Goal: Use online tool/utility

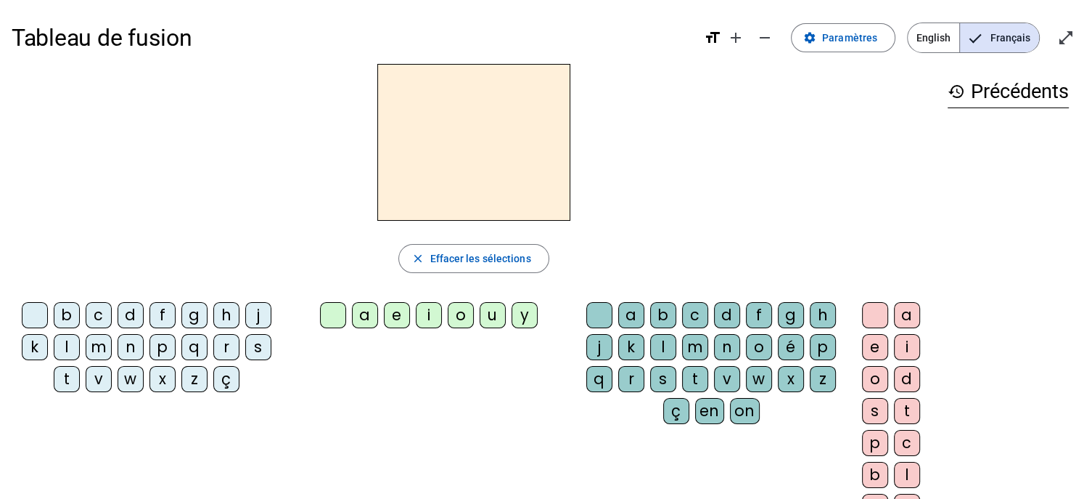
click at [134, 326] on div "d" at bounding box center [131, 315] width 26 height 26
click at [493, 317] on div "u" at bounding box center [493, 315] width 26 height 26
click at [69, 385] on div "t" at bounding box center [67, 379] width 26 height 26
click at [364, 318] on div "a" at bounding box center [365, 315] width 26 height 26
click at [391, 324] on div "e" at bounding box center [397, 315] width 26 height 26
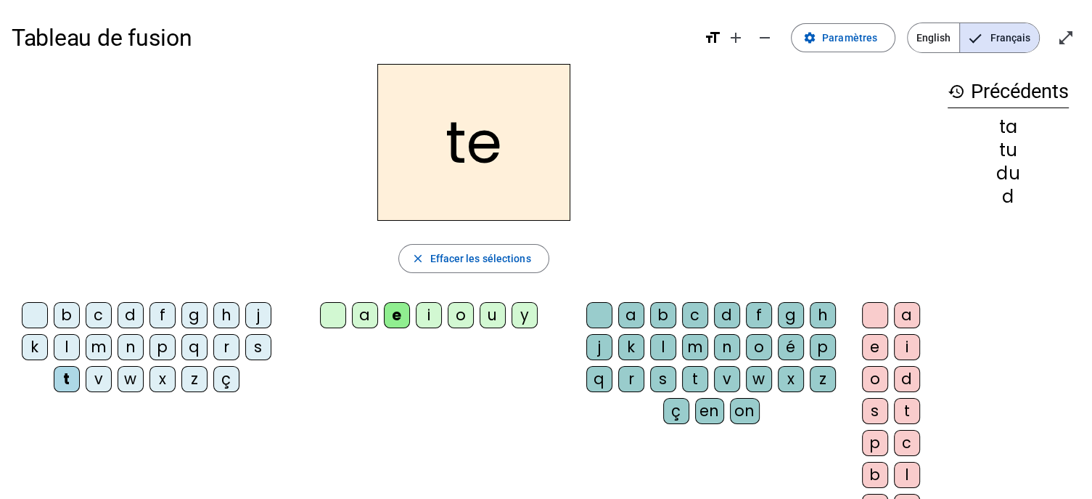
click at [136, 326] on div "d" at bounding box center [131, 315] width 26 height 26
click at [268, 318] on div "j" at bounding box center [258, 315] width 26 height 26
click at [89, 342] on div "m" at bounding box center [99, 347] width 26 height 26
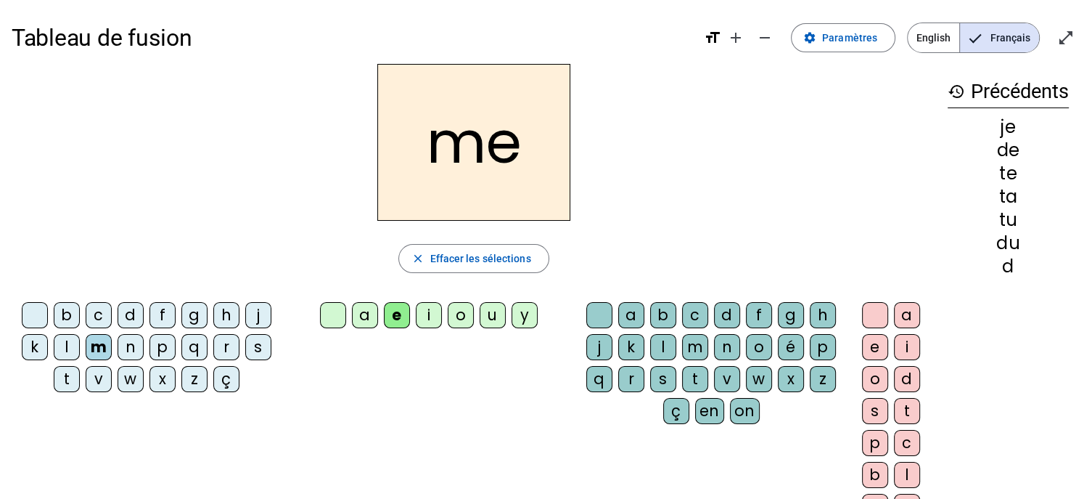
click at [356, 302] on div "a" at bounding box center [365, 315] width 26 height 26
click at [670, 344] on div "l" at bounding box center [663, 347] width 26 height 26
